Goal: Complete application form

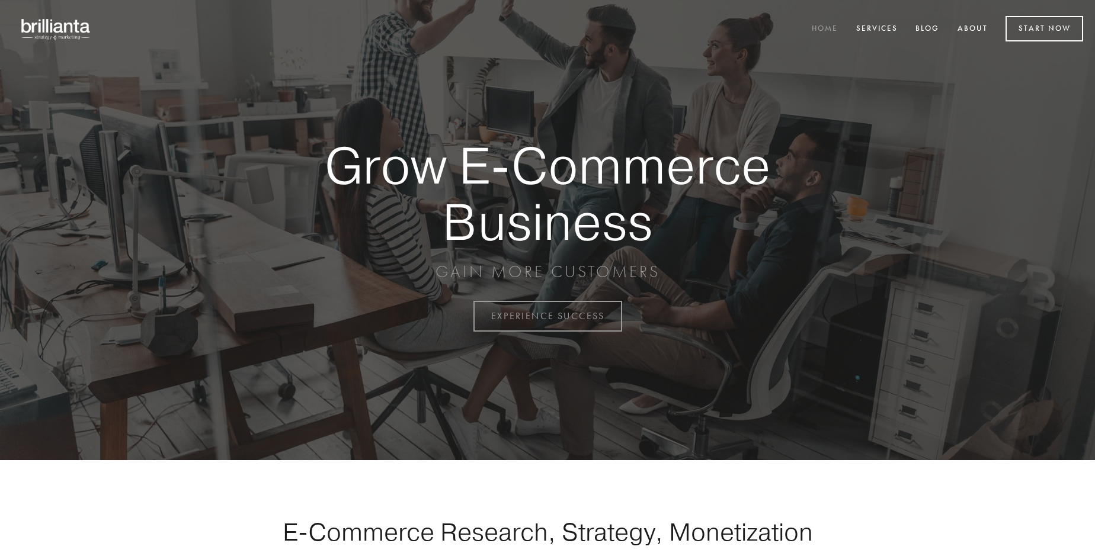
scroll to position [3106, 0]
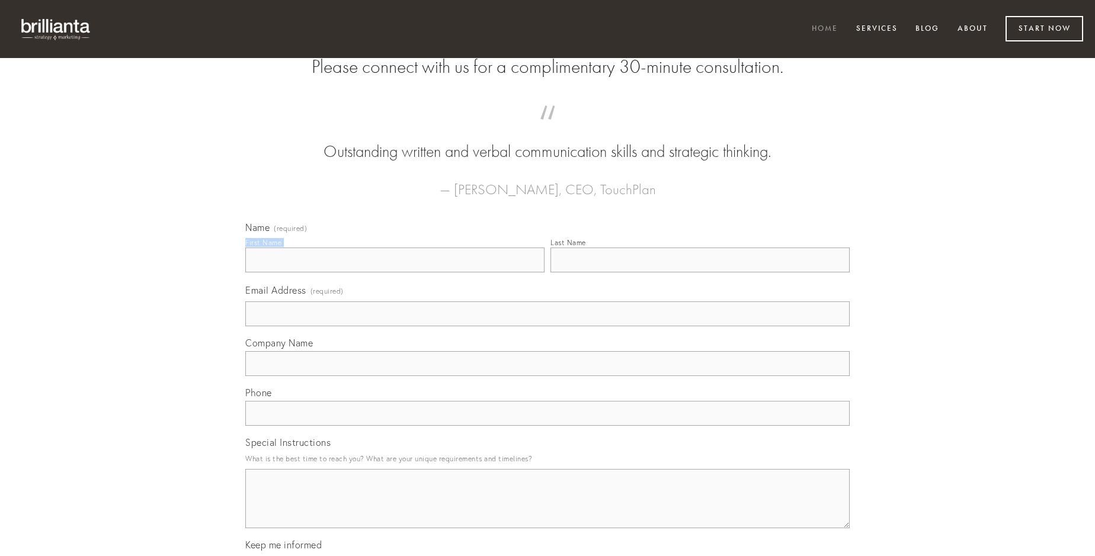
type input "[PERSON_NAME]"
click at [700, 273] on input "Last Name" at bounding box center [699, 260] width 299 height 25
type input "[PERSON_NAME]"
click at [547, 326] on input "Email Address (required)" at bounding box center [547, 314] width 604 height 25
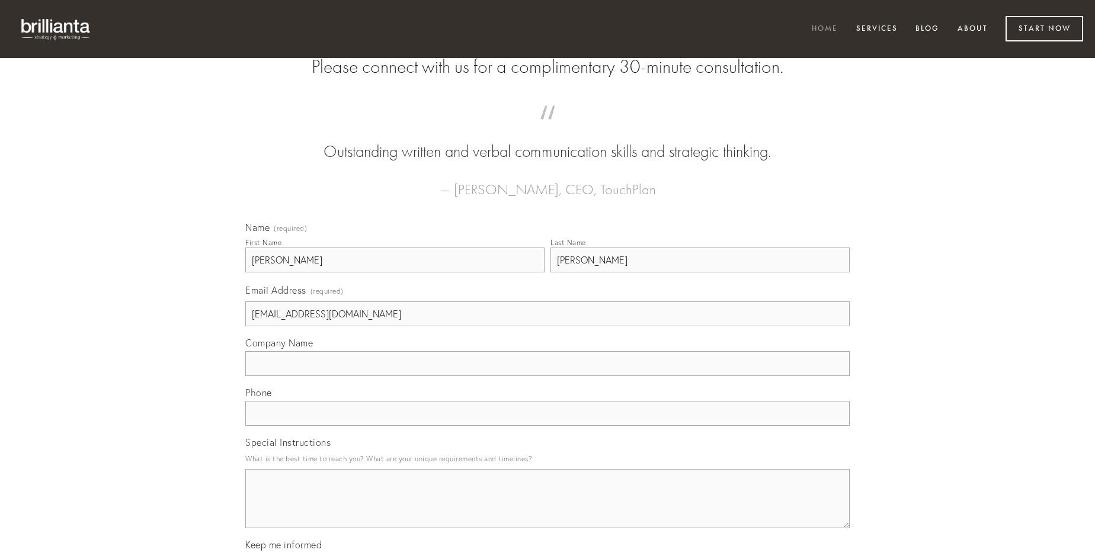
type input "[EMAIL_ADDRESS][DOMAIN_NAME]"
click at [547, 376] on input "Company Name" at bounding box center [547, 363] width 604 height 25
type input "ventito"
click at [547, 426] on input "text" at bounding box center [547, 413] width 604 height 25
click at [547, 510] on textarea "Special Instructions" at bounding box center [547, 498] width 604 height 59
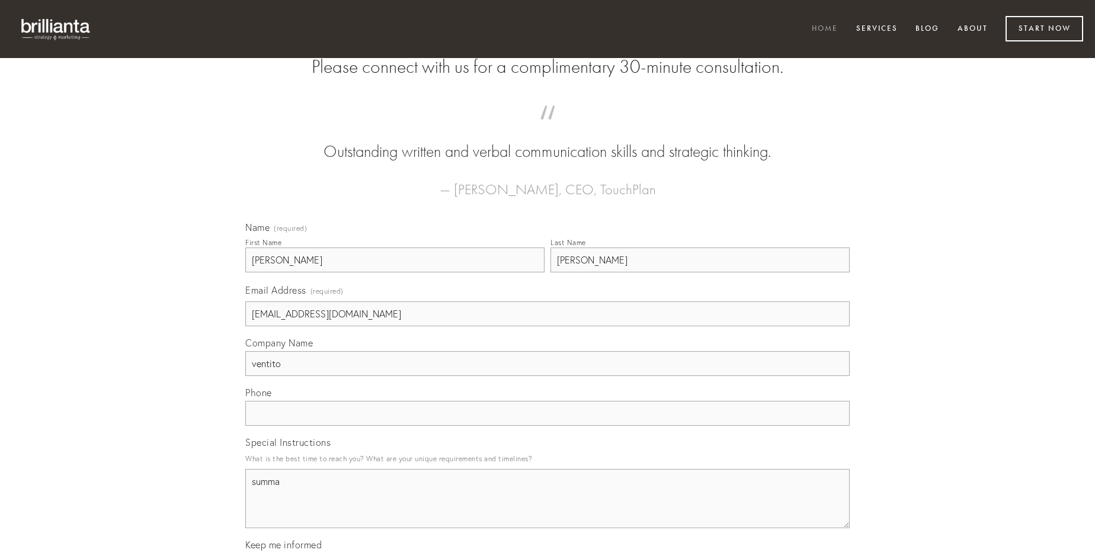
type textarea "summa"
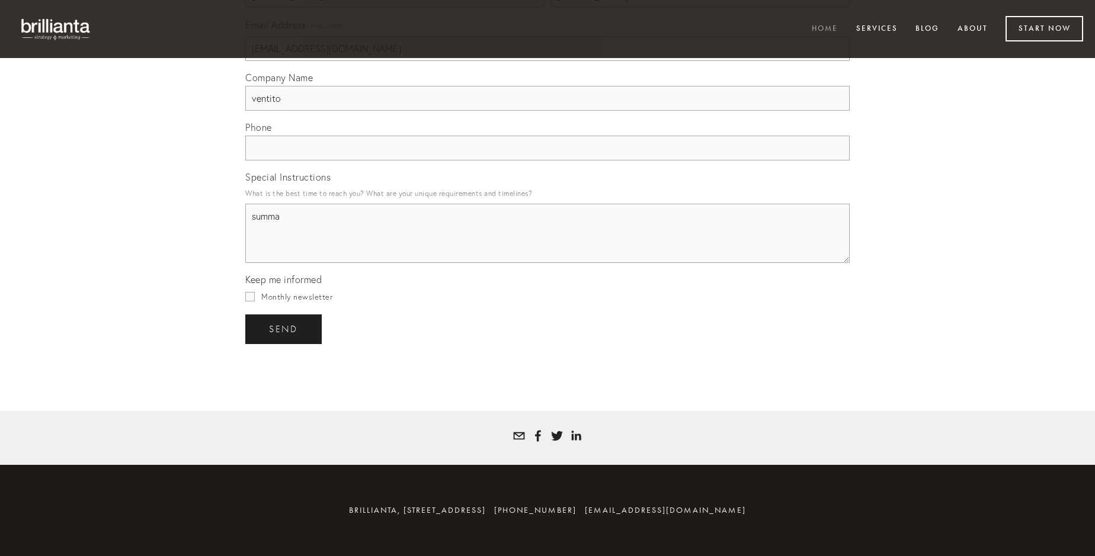
click at [284, 329] on span "send" at bounding box center [283, 329] width 29 height 11
